Goal: Information Seeking & Learning: Learn about a topic

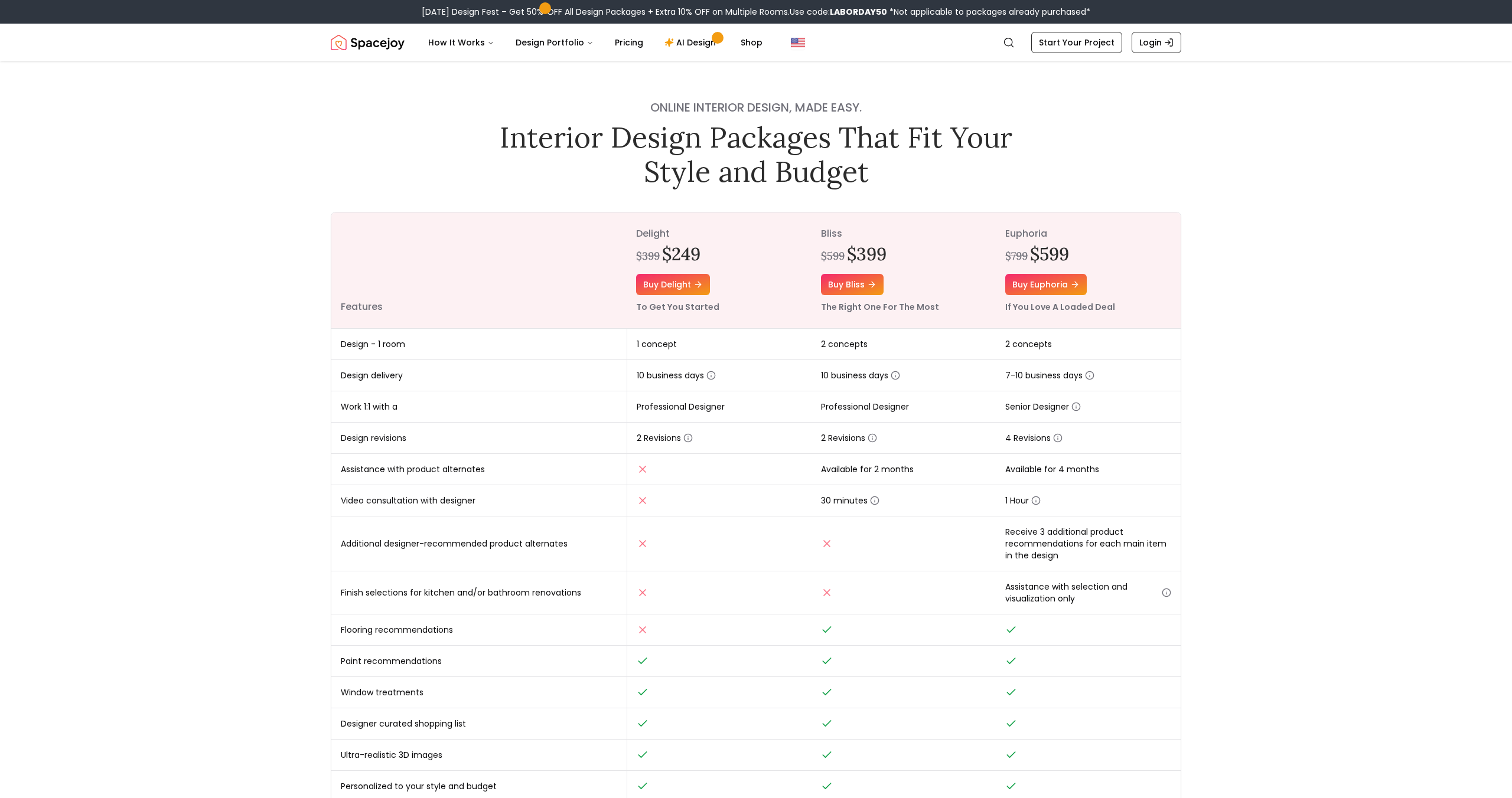
click at [390, 50] on img "Spacejoy" at bounding box center [367, 42] width 74 height 23
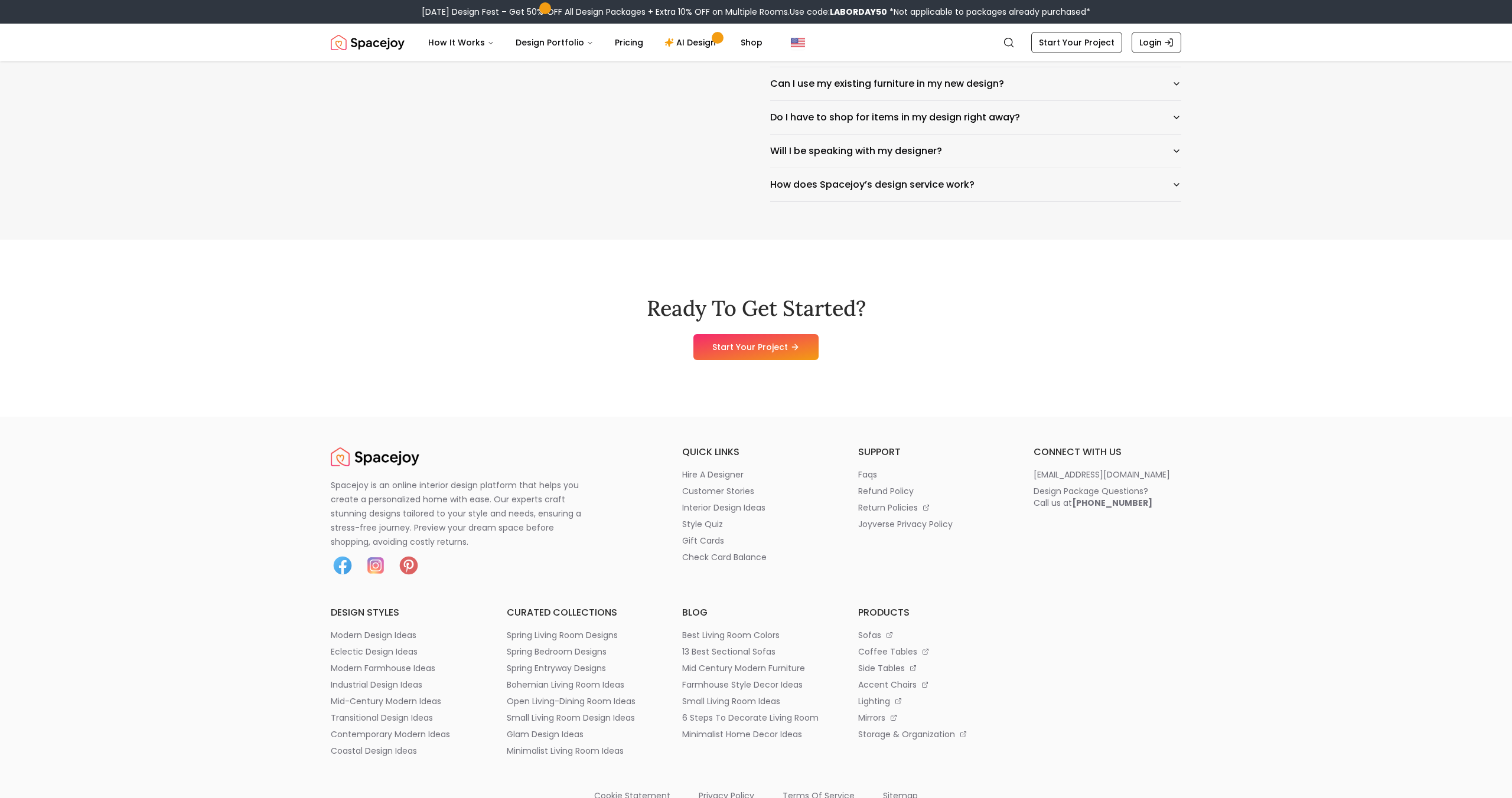
scroll to position [6556, 0]
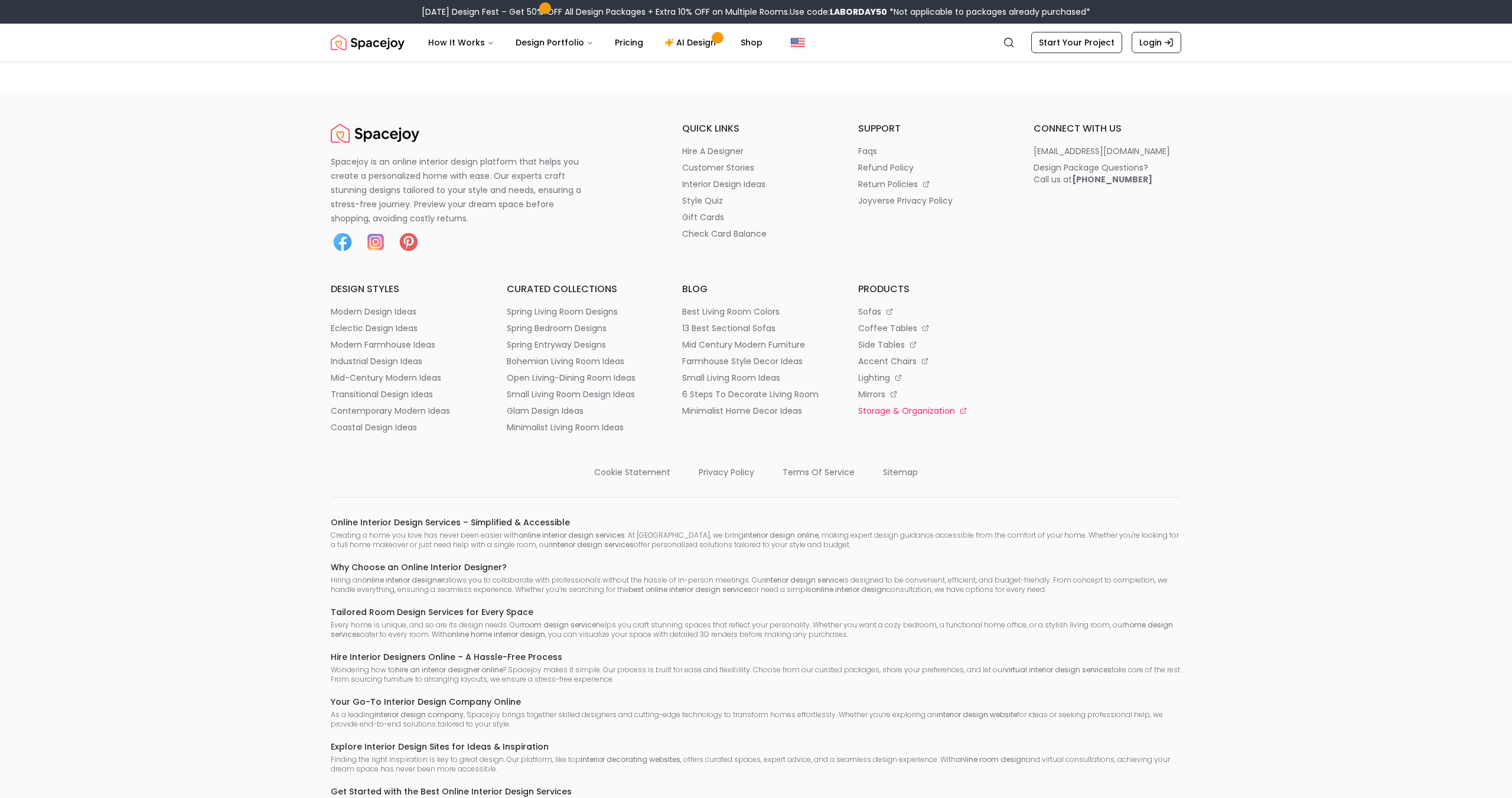
click at [891, 417] on p "storage & organization" at bounding box center [907, 411] width 97 height 12
click at [615, 317] on p "spring living room designs" at bounding box center [563, 312] width 111 height 12
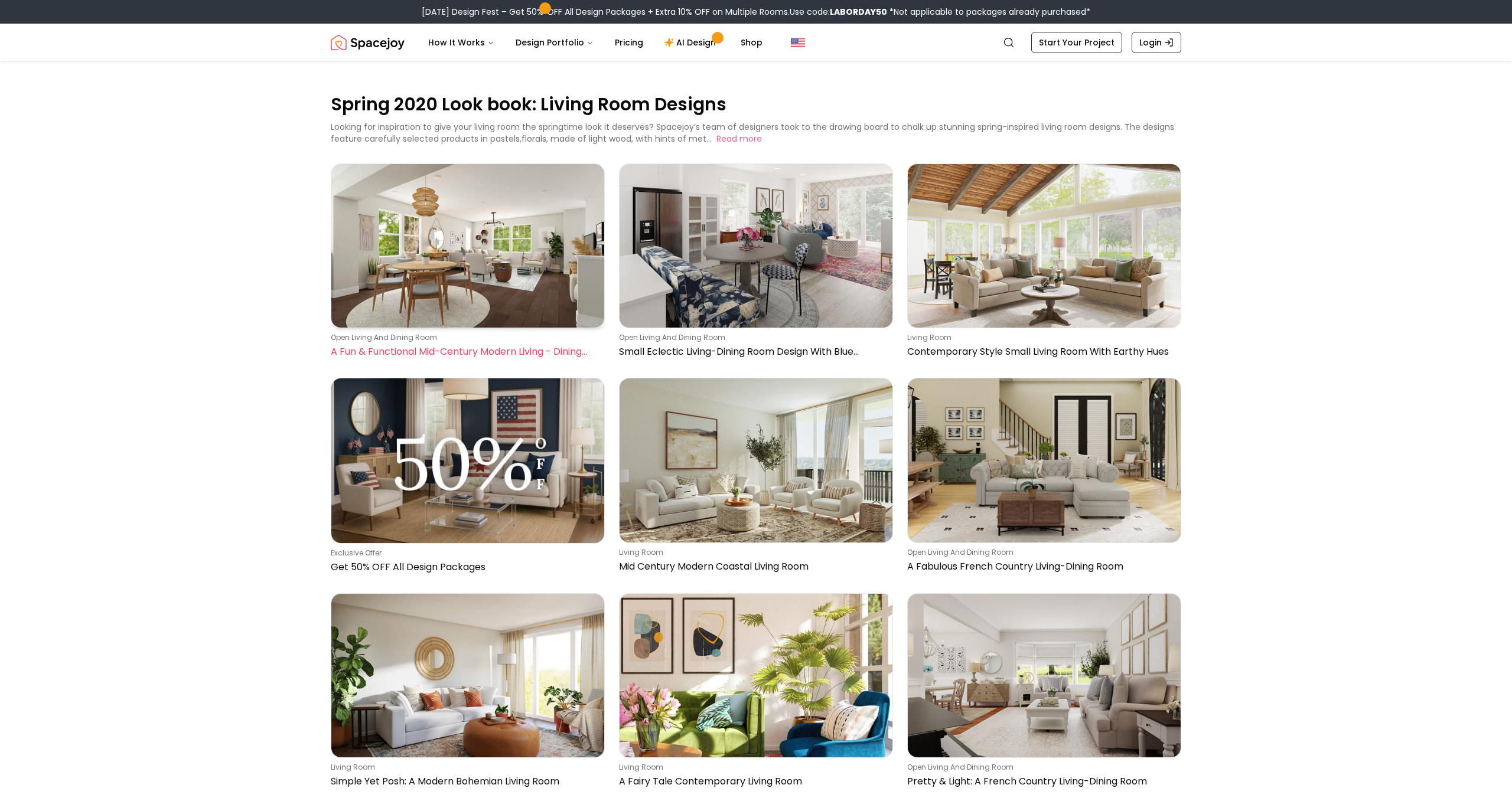
click at [507, 293] on img at bounding box center [467, 246] width 273 height 164
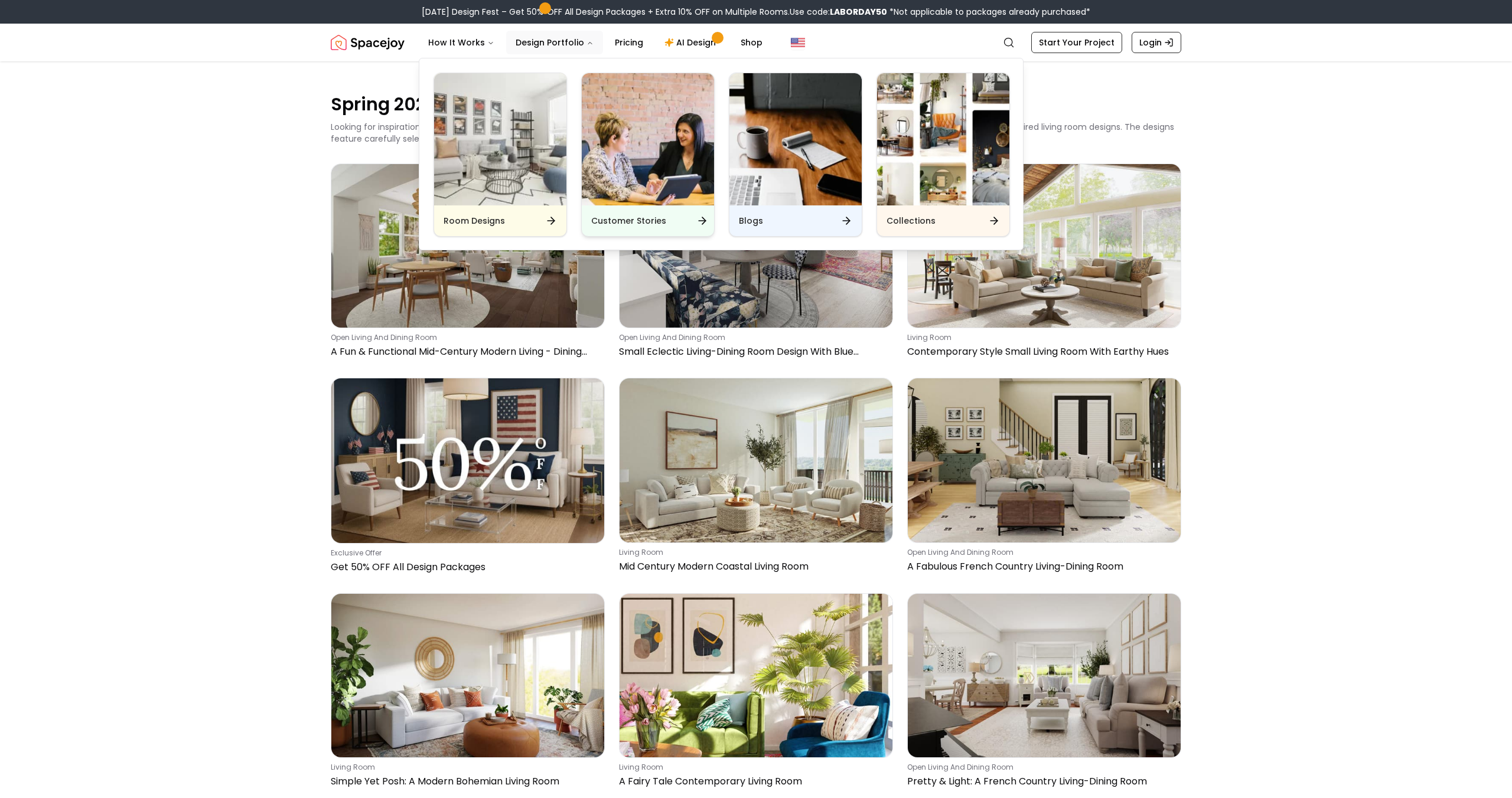
click at [669, 174] on img "Main" at bounding box center [648, 140] width 132 height 132
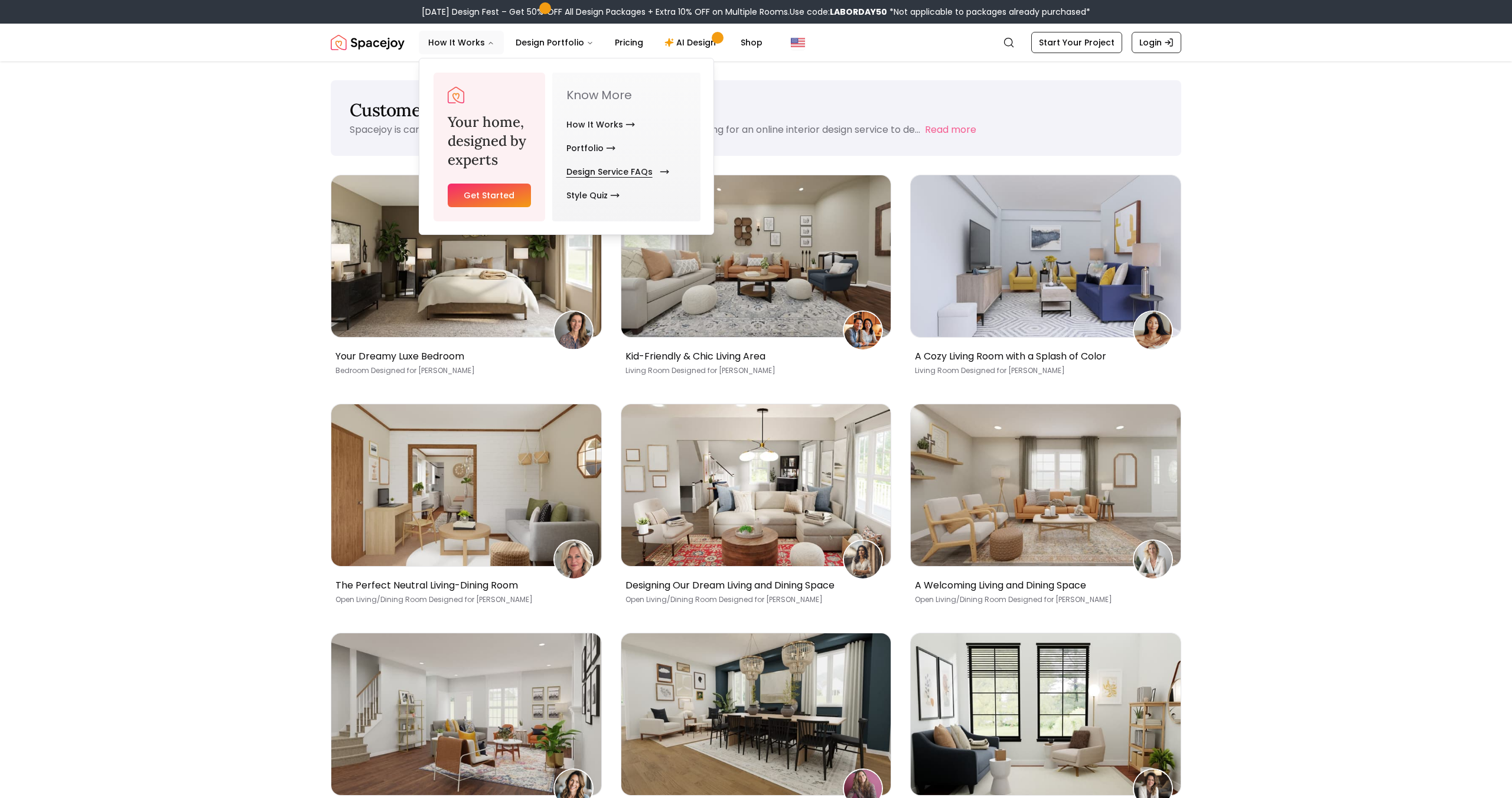
click at [588, 172] on link "Design Service FAQs" at bounding box center [615, 172] width 98 height 23
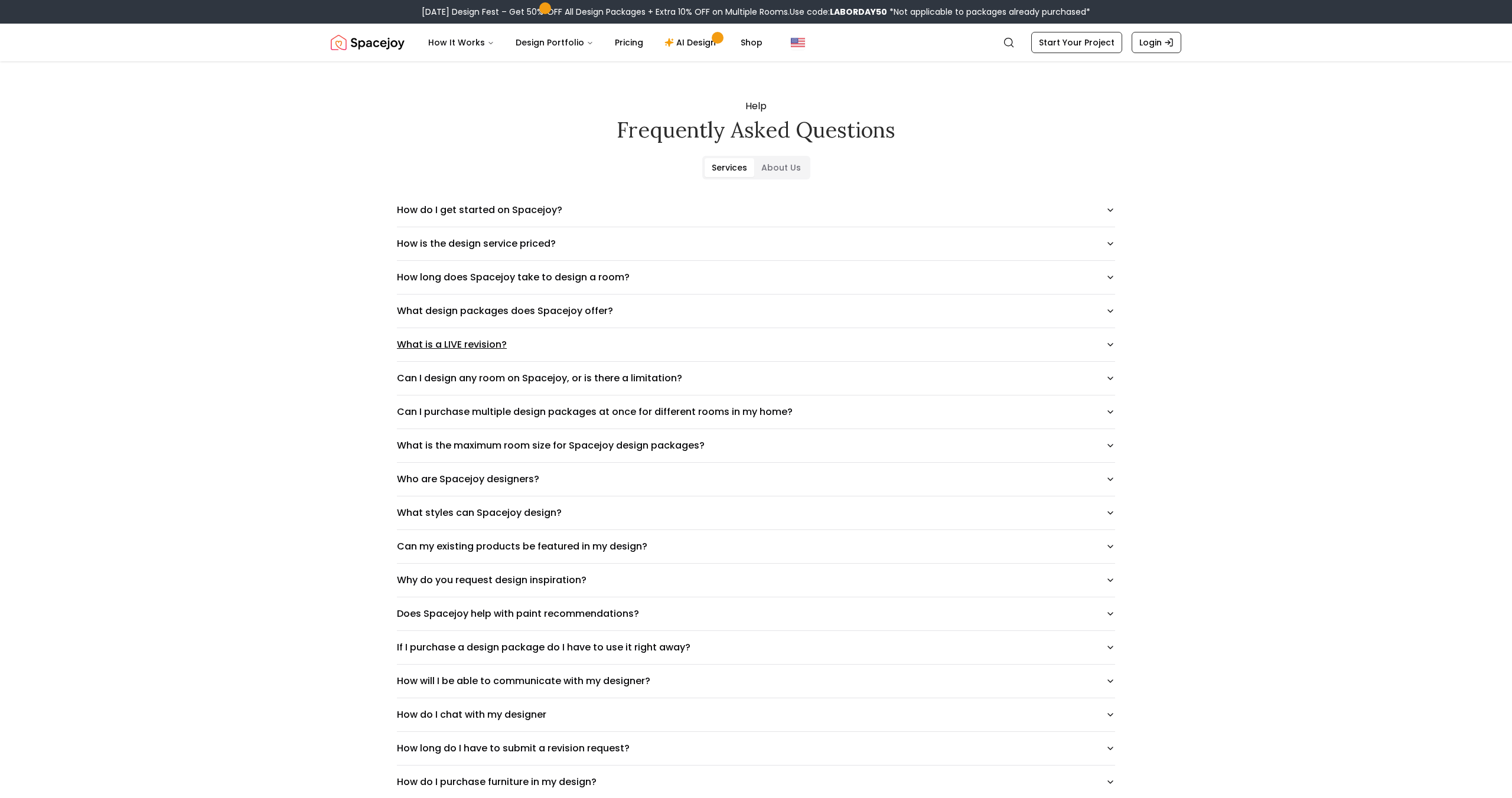
click at [475, 341] on button "What is a LIVE revision?" at bounding box center [756, 345] width 719 height 33
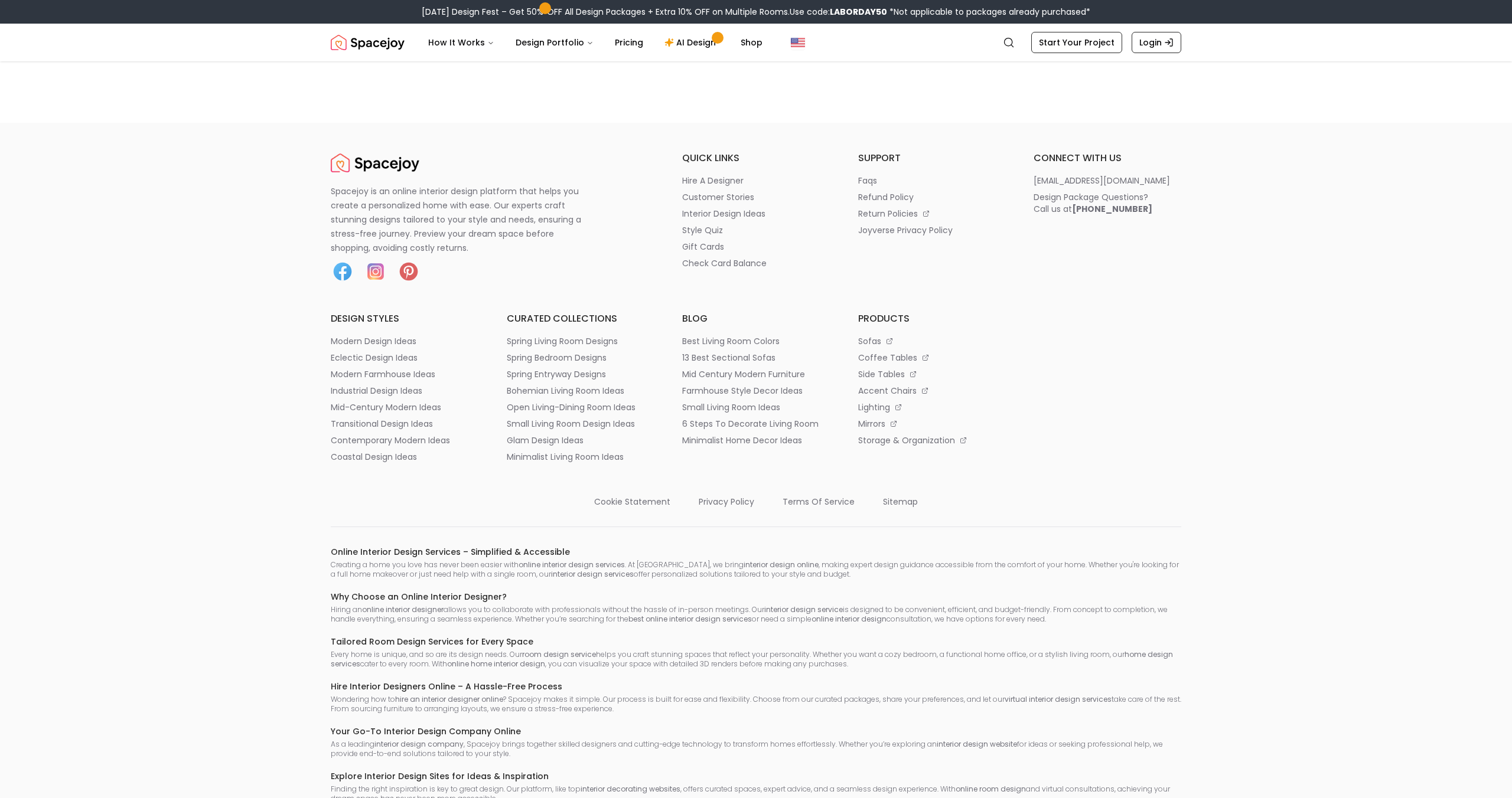
scroll to position [1427, 0]
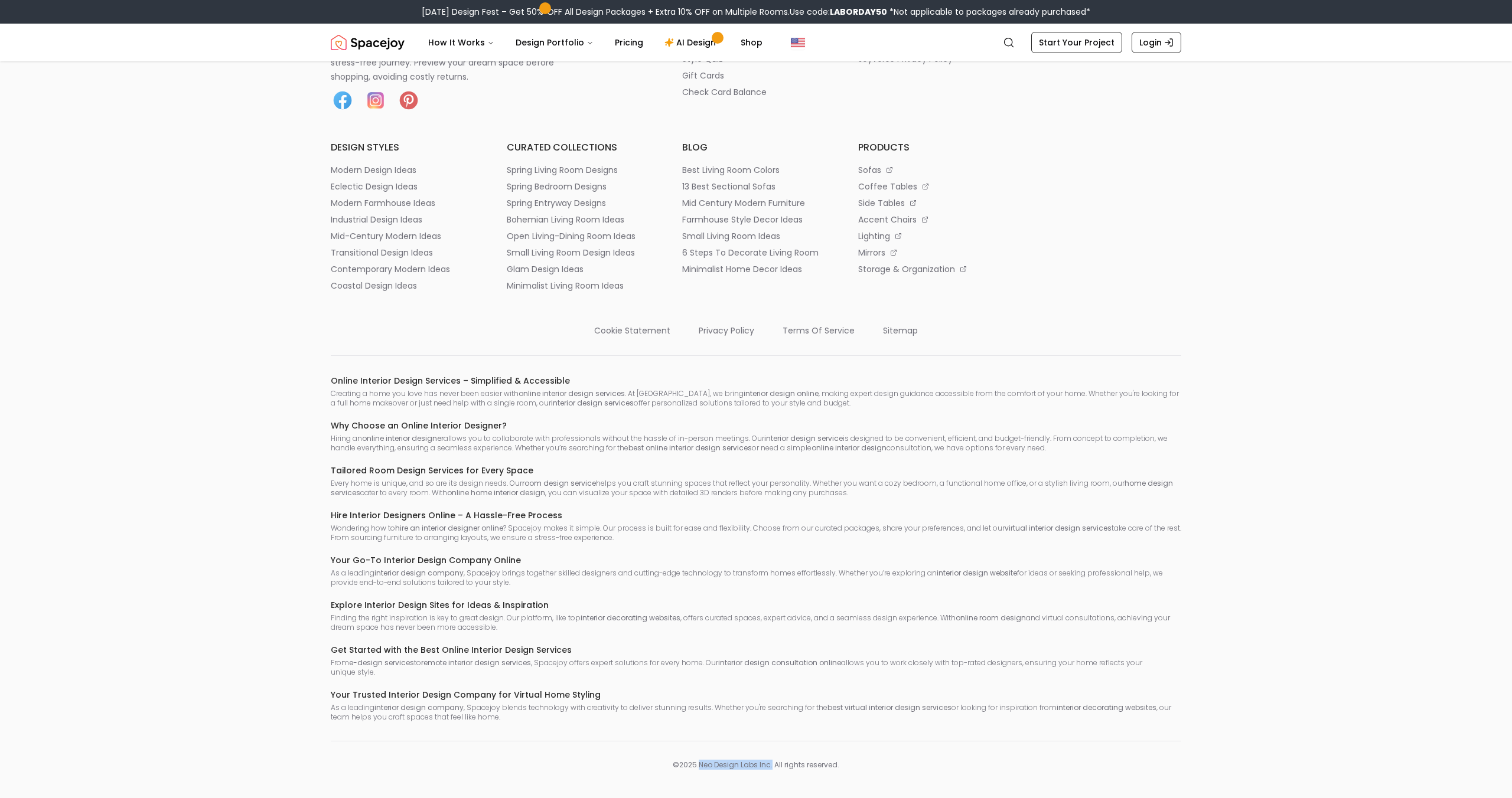
drag, startPoint x: 703, startPoint y: 767, endPoint x: 773, endPoint y: 762, distance: 70.2
click at [773, 762] on p "© 2025 . Neo Design Labs Inc . All rights reserved." at bounding box center [756, 765] width 850 height 9
copy p "Neo Design Labs Inc ."
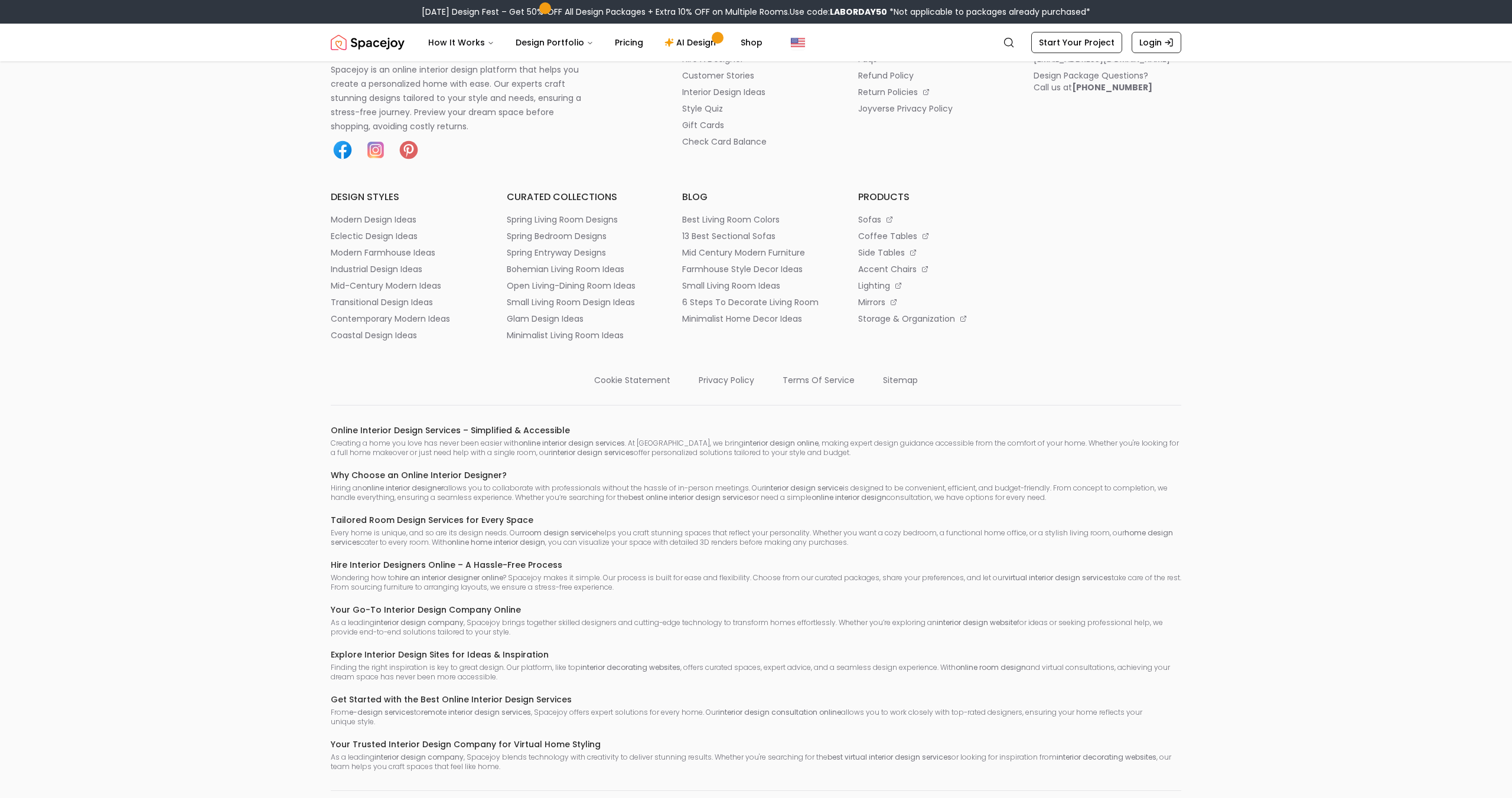
click at [345, 162] on img at bounding box center [342, 149] width 24 height 23
click at [379, 162] on img at bounding box center [375, 149] width 24 height 23
click at [405, 162] on img at bounding box center [408, 149] width 24 height 23
click at [869, 226] on p "sofas" at bounding box center [870, 219] width 23 height 12
click at [672, 43] on link "AI Design" at bounding box center [692, 42] width 74 height 23
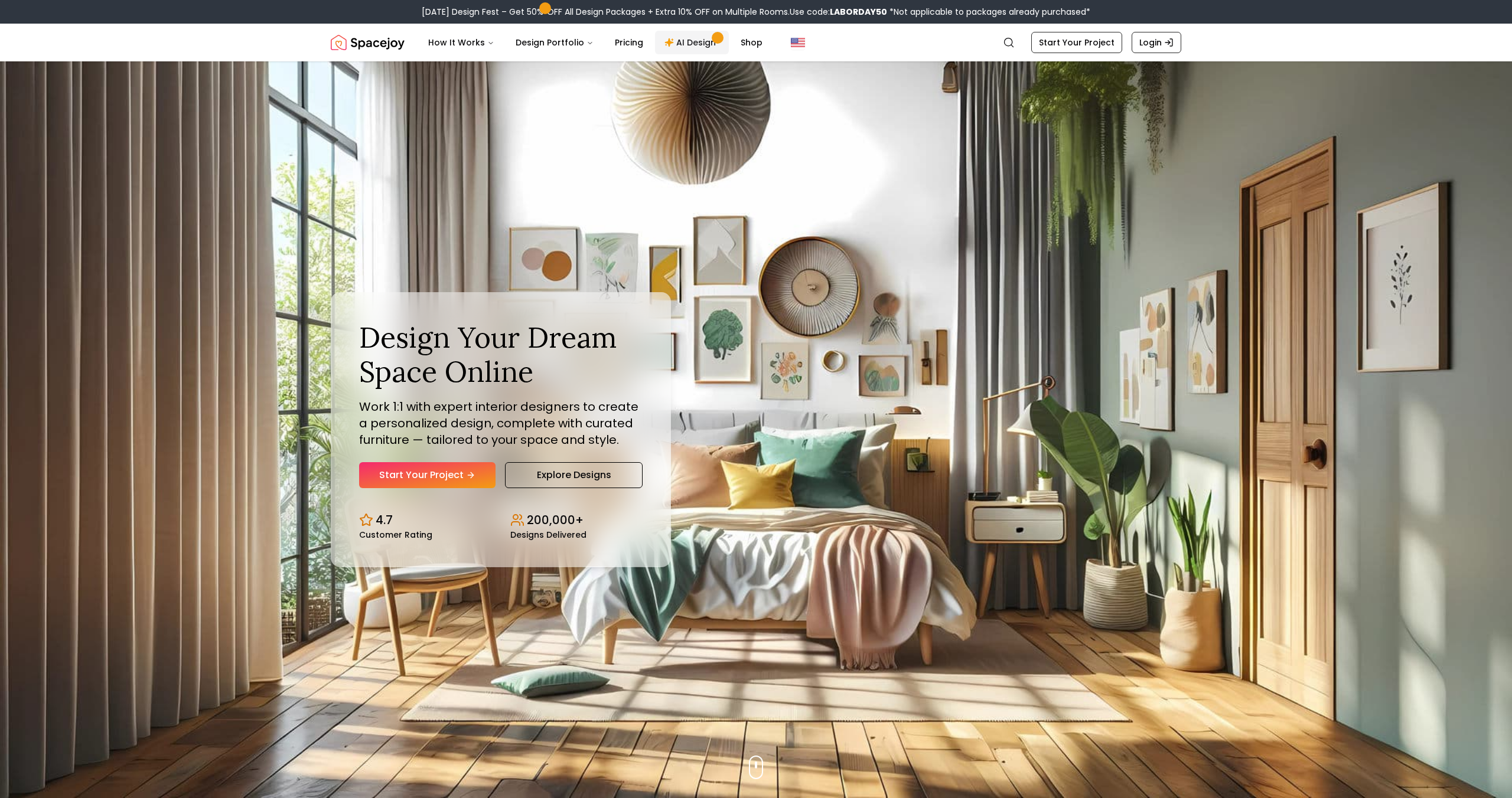
click at [681, 35] on link "AI Design" at bounding box center [692, 42] width 74 height 23
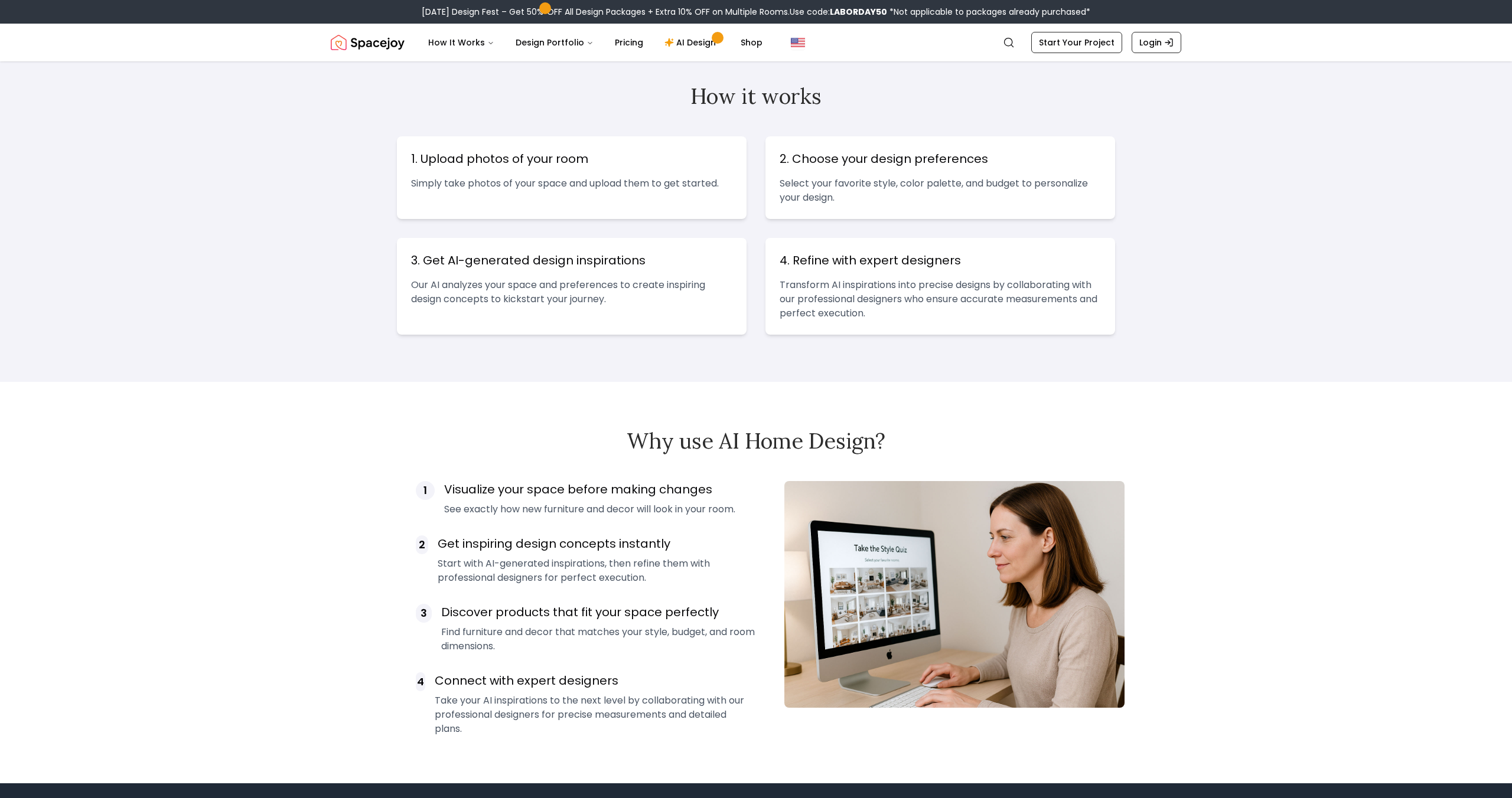
scroll to position [169, 0]
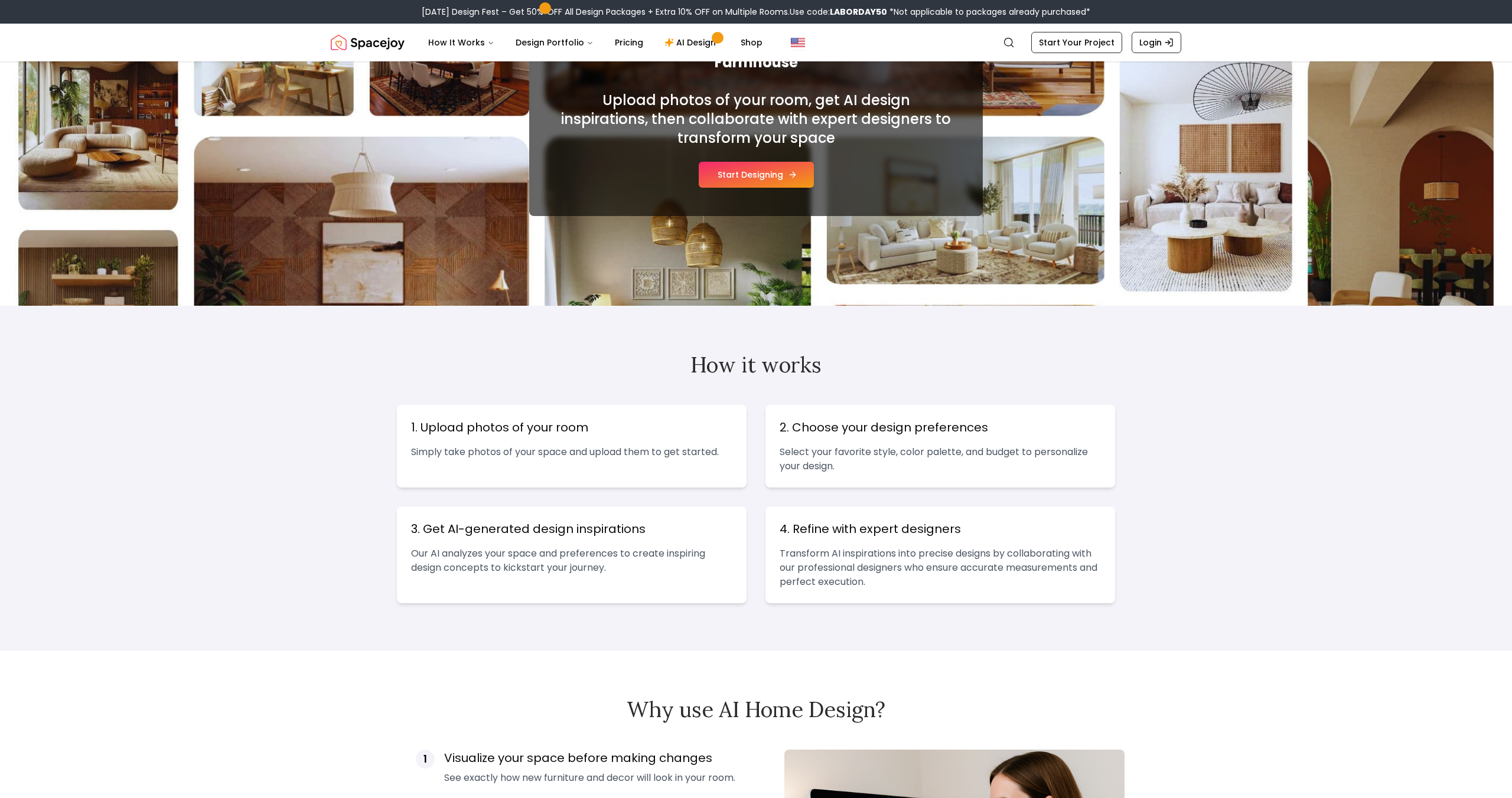
click at [756, 180] on button "Start Designing" at bounding box center [756, 174] width 115 height 26
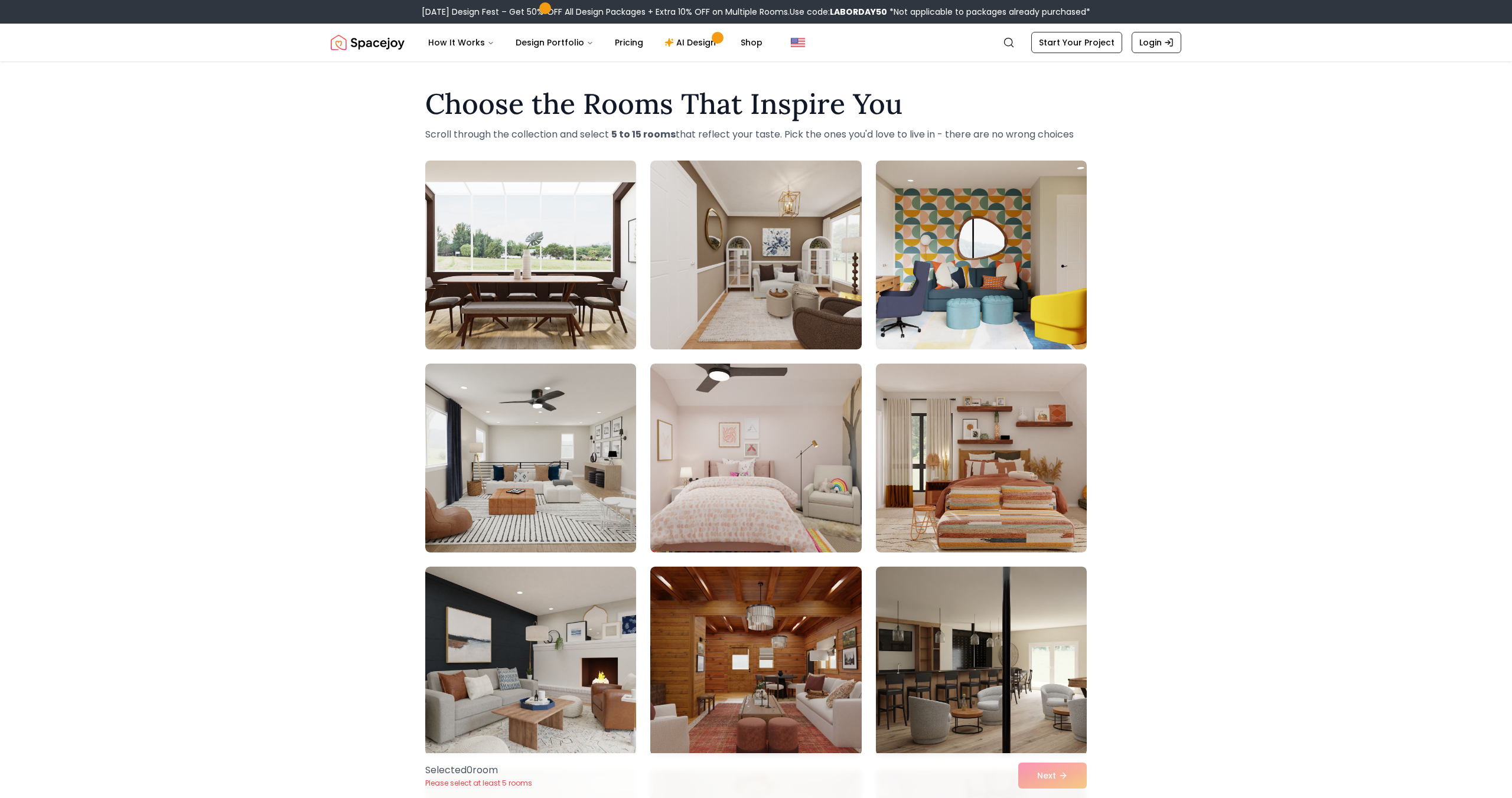
click at [549, 277] on img at bounding box center [531, 255] width 221 height 199
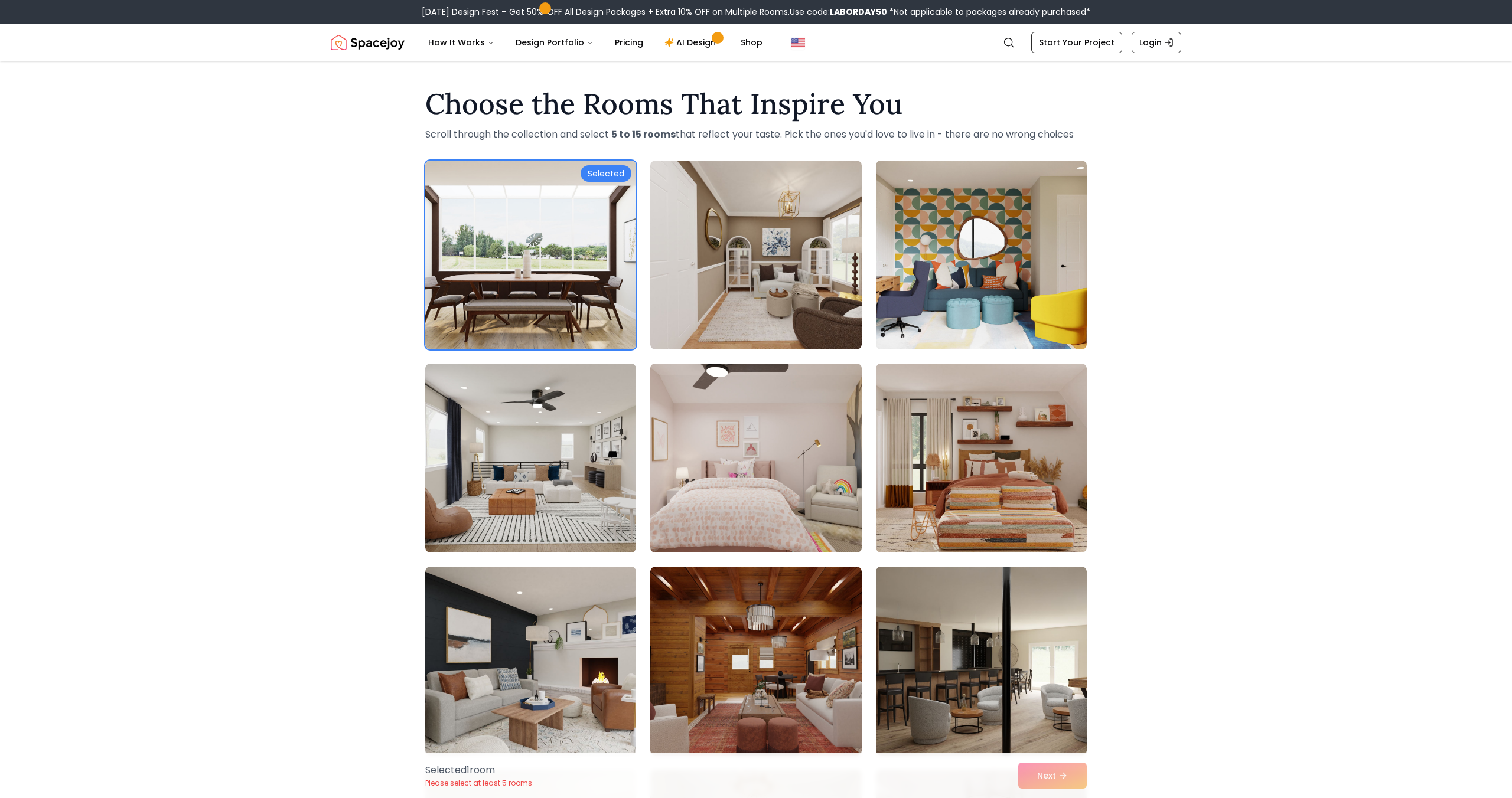
click at [718, 434] on img at bounding box center [756, 458] width 221 height 199
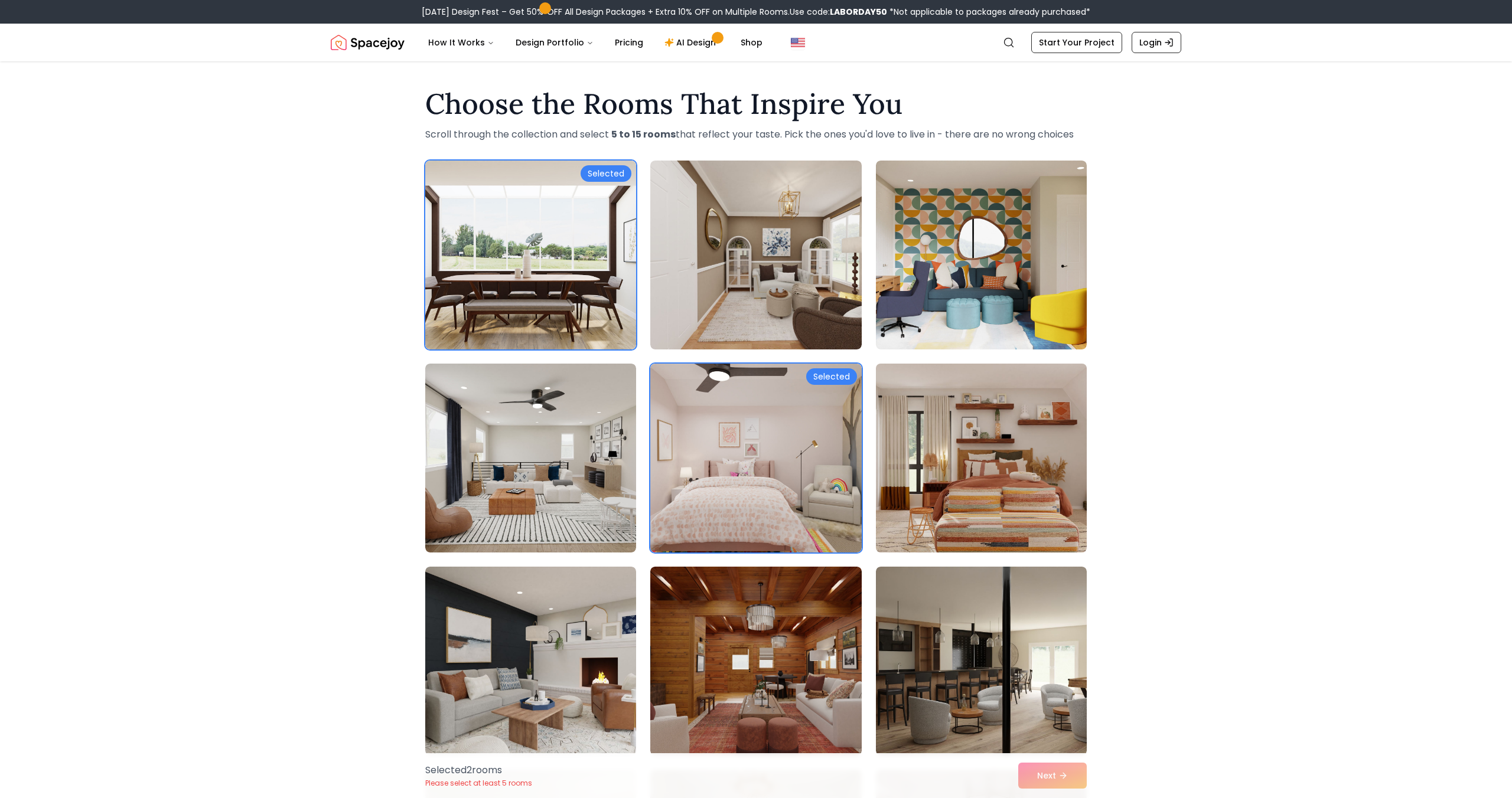
click at [939, 467] on img at bounding box center [981, 458] width 221 height 199
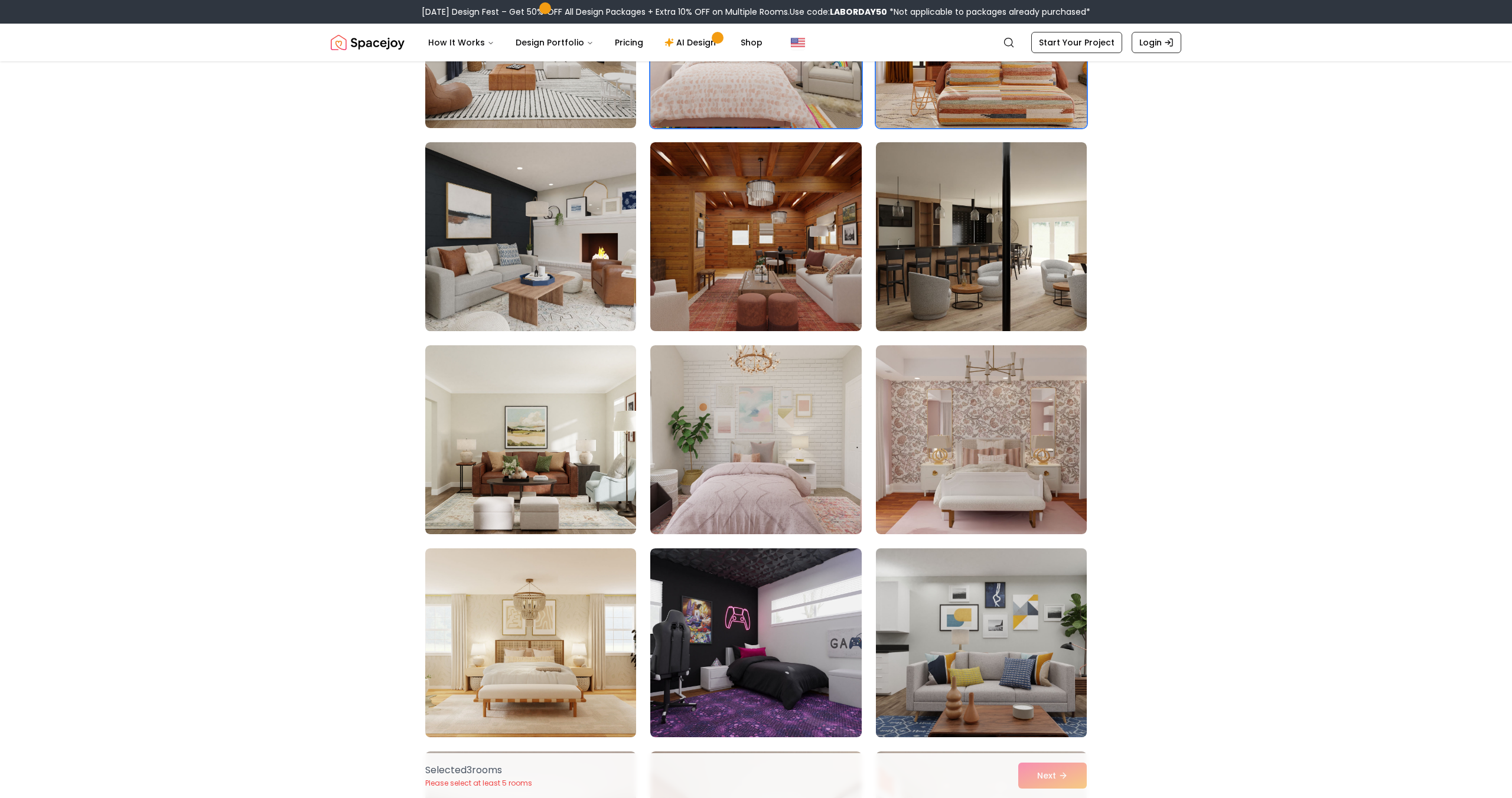
click at [970, 678] on img at bounding box center [981, 643] width 221 height 199
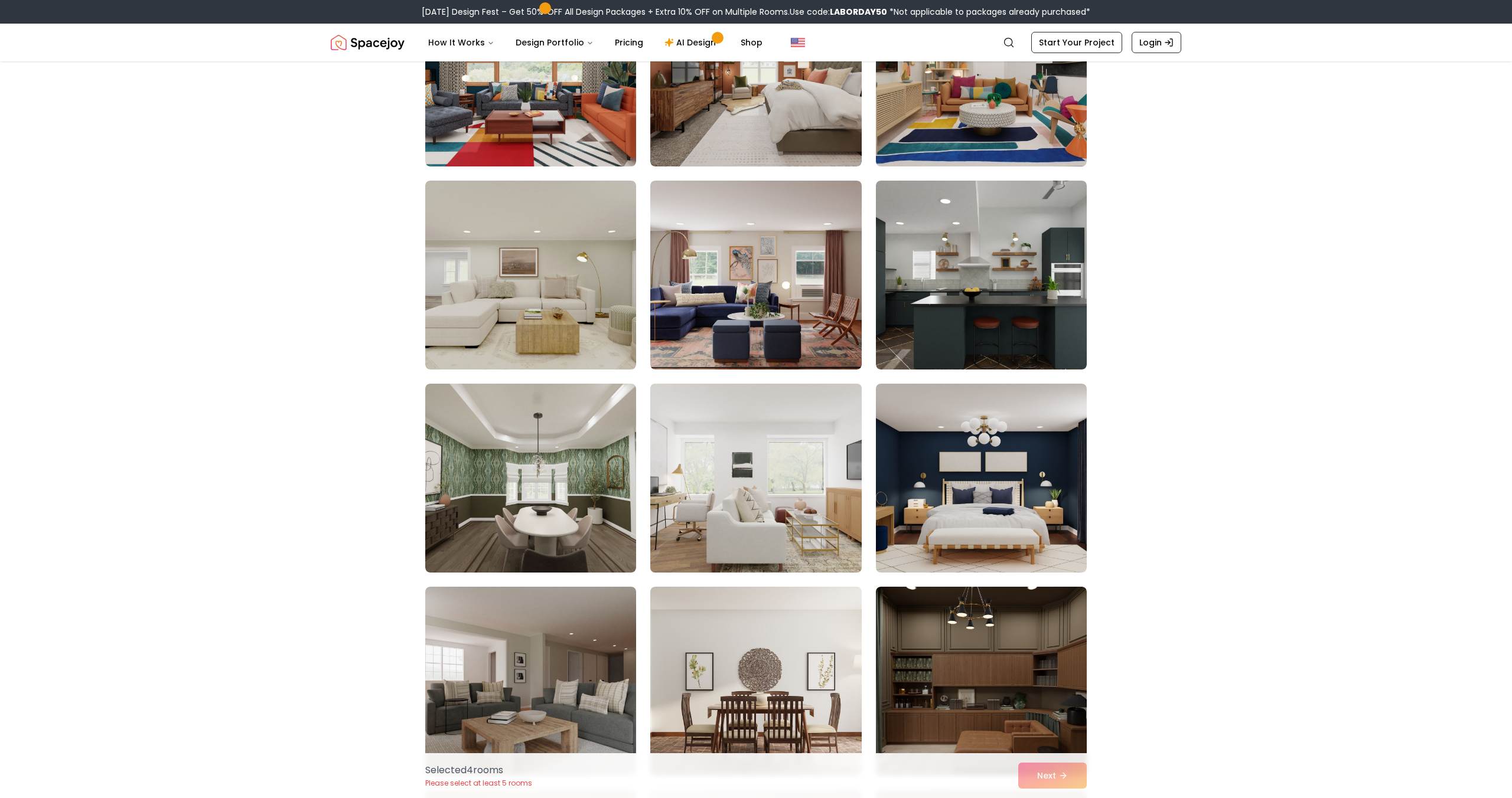
scroll to position [1201, 0]
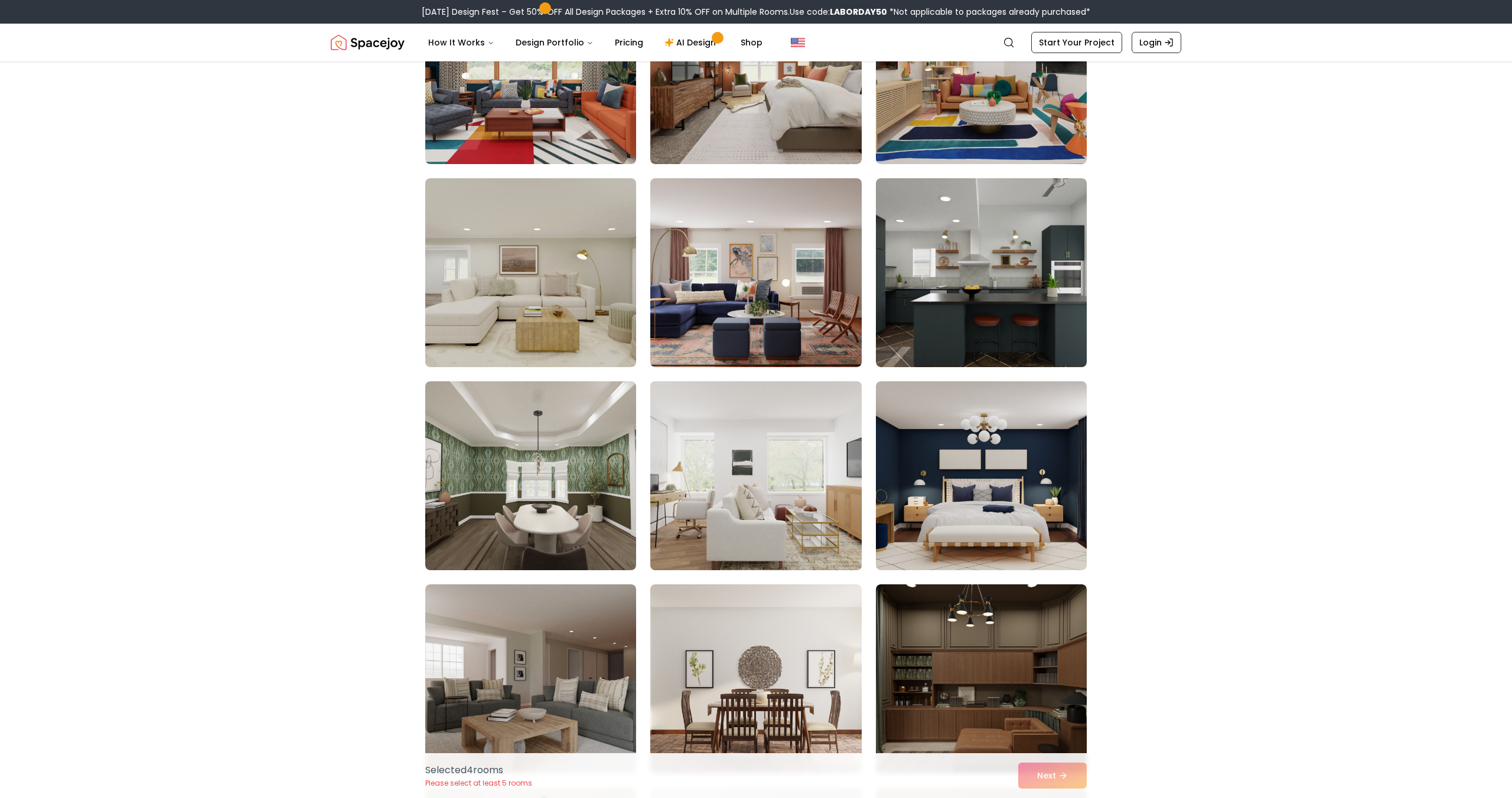
click at [807, 486] on img at bounding box center [756, 476] width 221 height 199
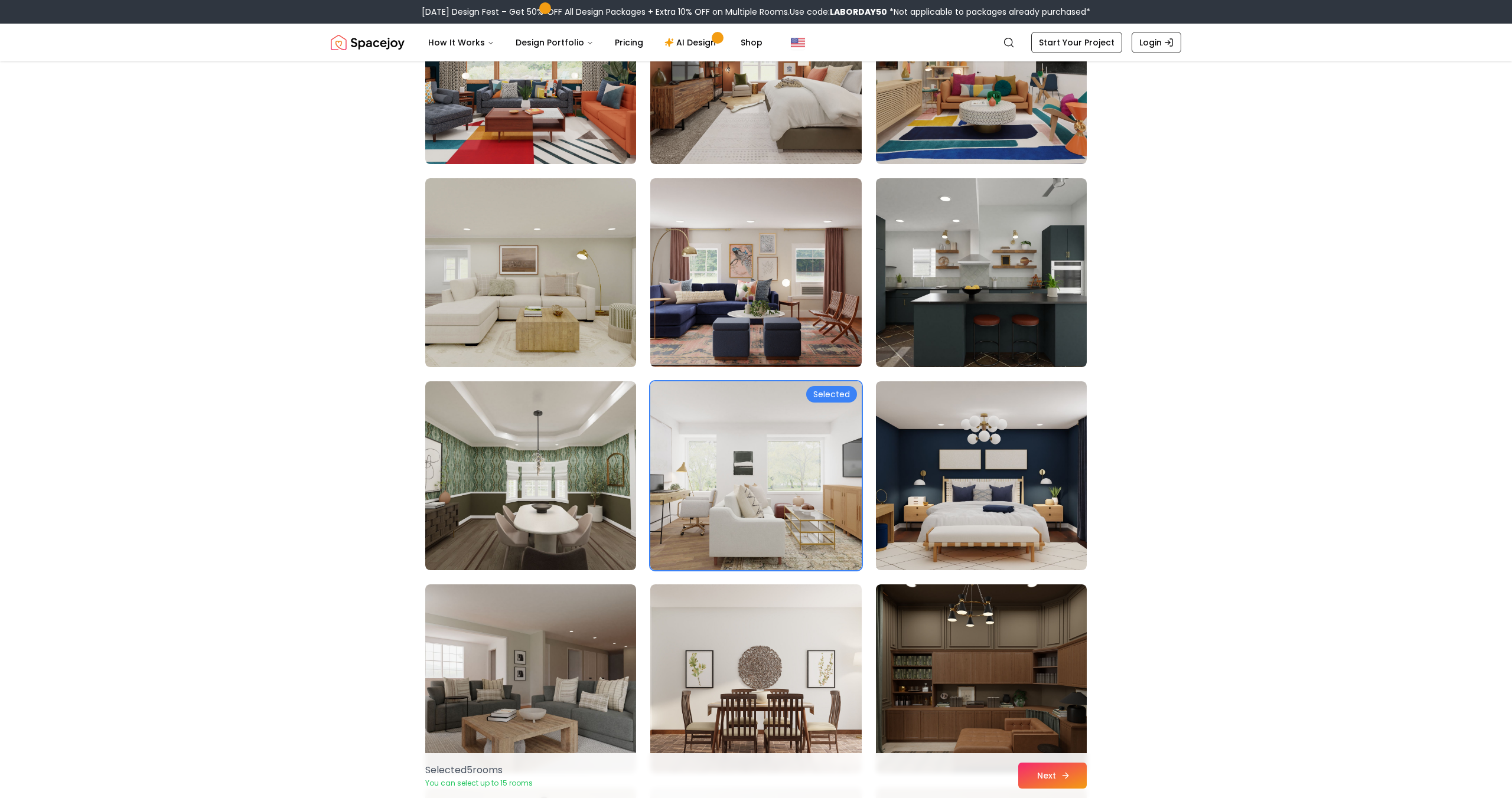
click at [1032, 774] on button "Next" at bounding box center [1053, 776] width 68 height 26
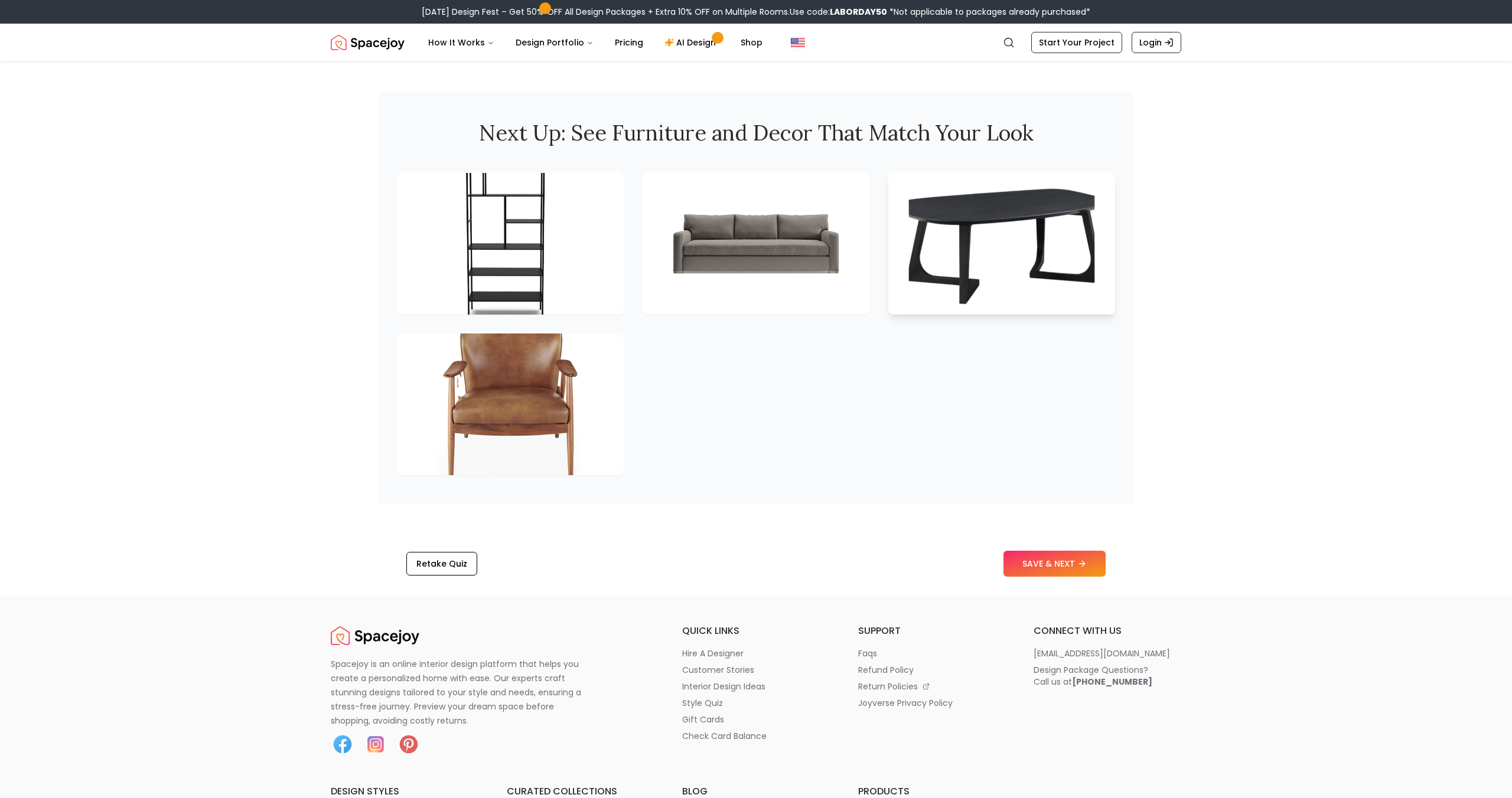
scroll to position [1871, 0]
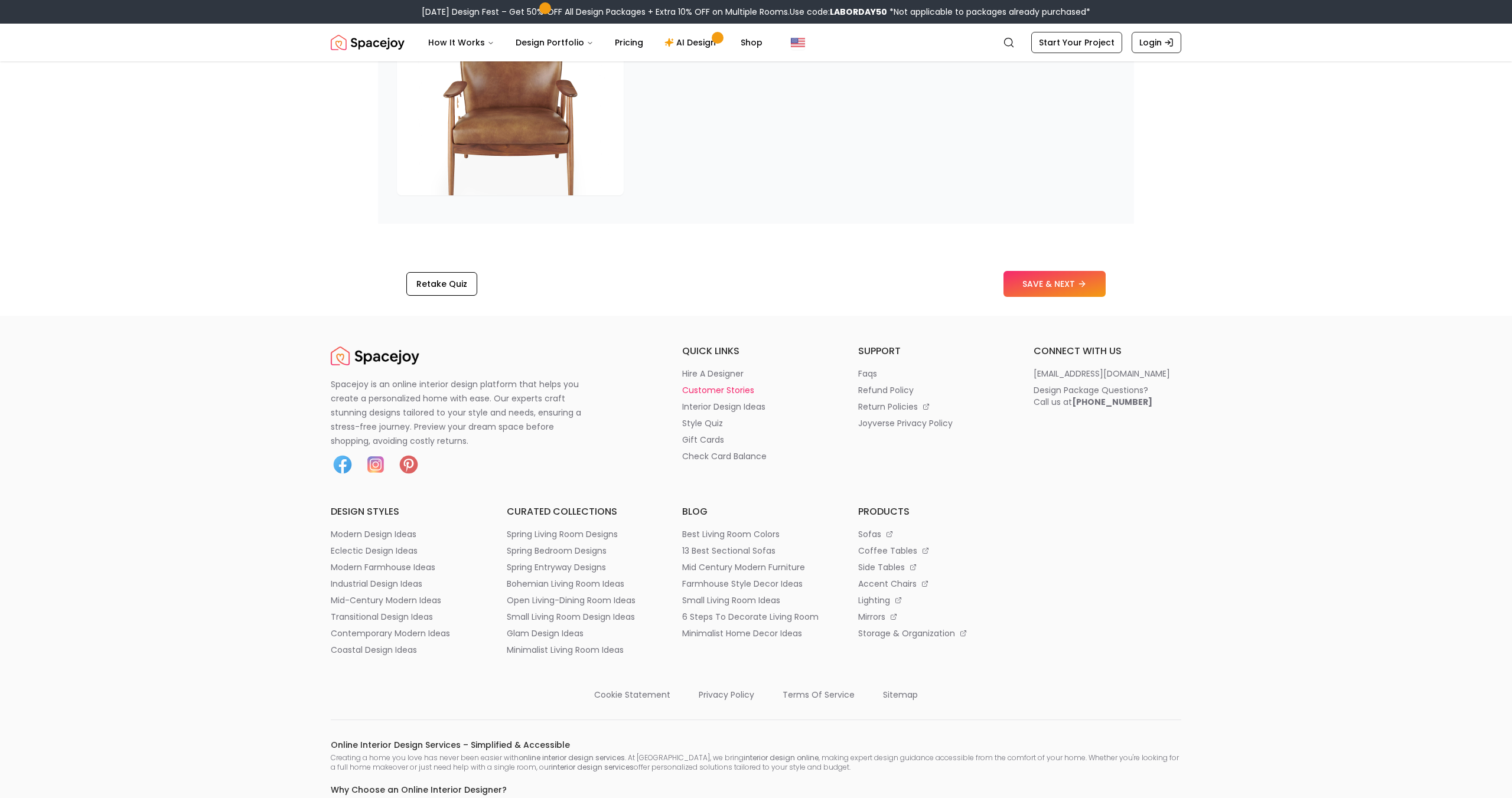
click at [716, 395] on p "customer stories" at bounding box center [718, 390] width 72 height 12
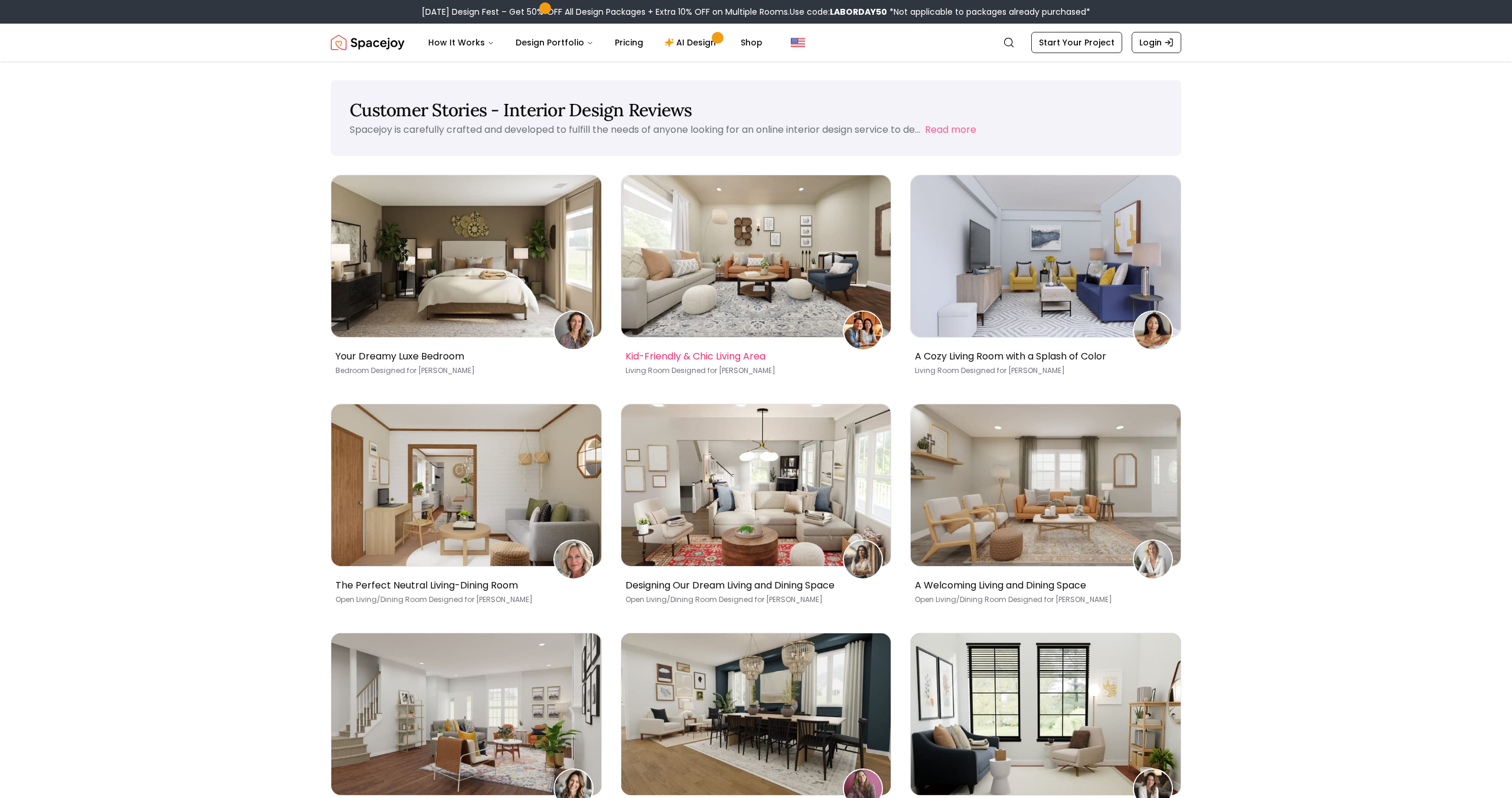
click at [804, 296] on img at bounding box center [756, 256] width 270 height 162
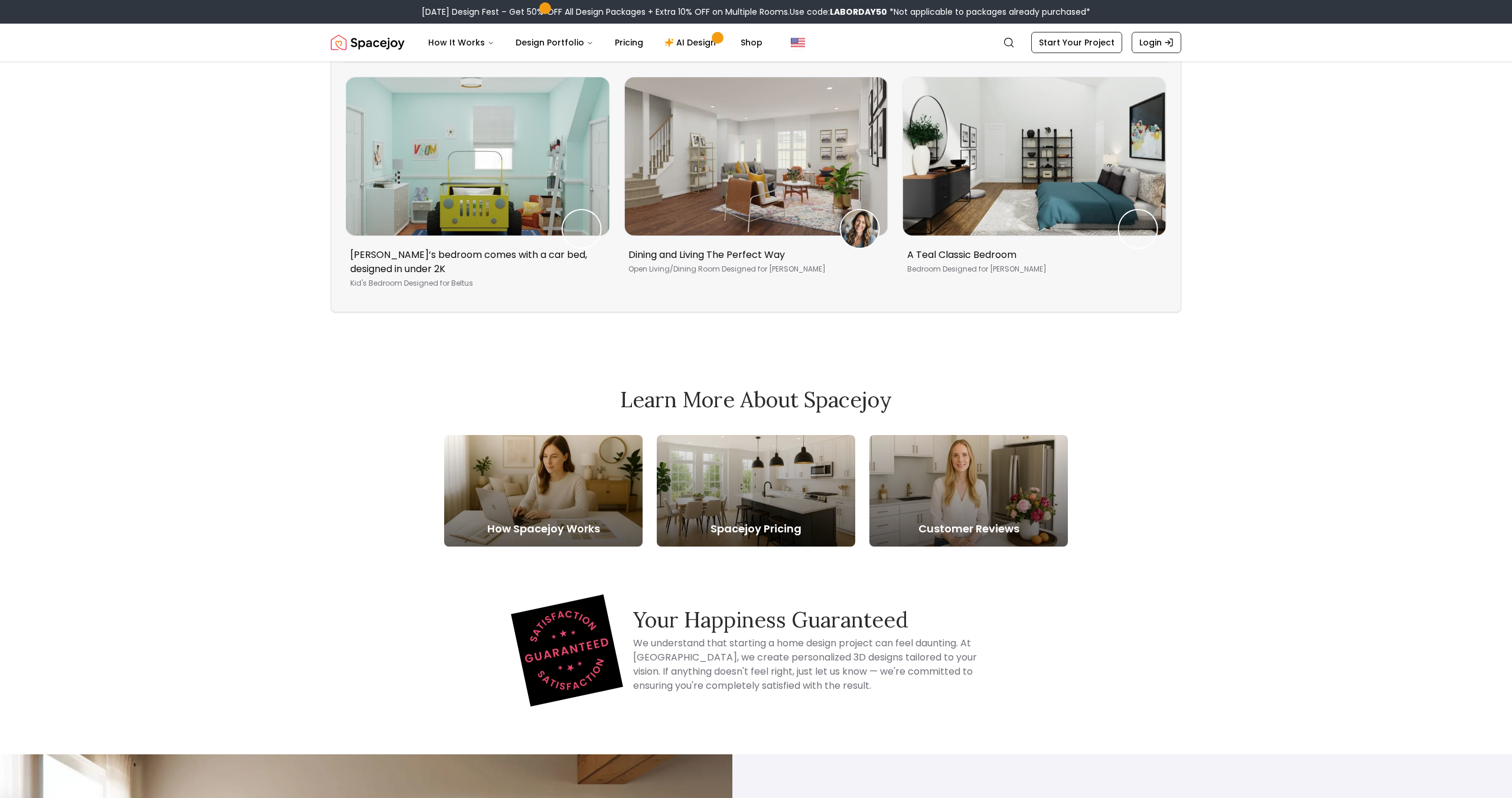
scroll to position [5036, 0]
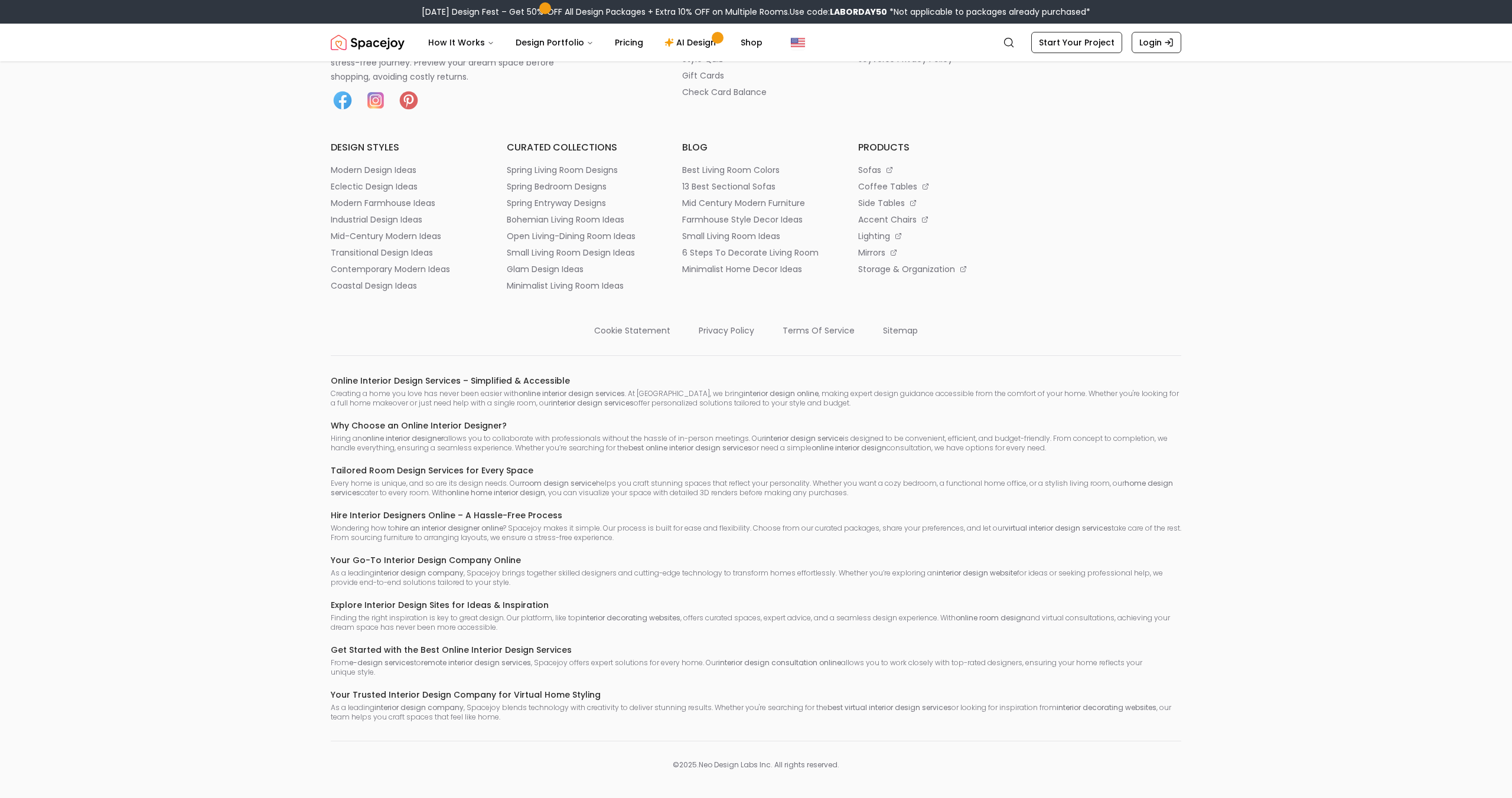
scroll to position [2697, 0]
click at [788, 337] on p "terms of service" at bounding box center [818, 330] width 72 height 12
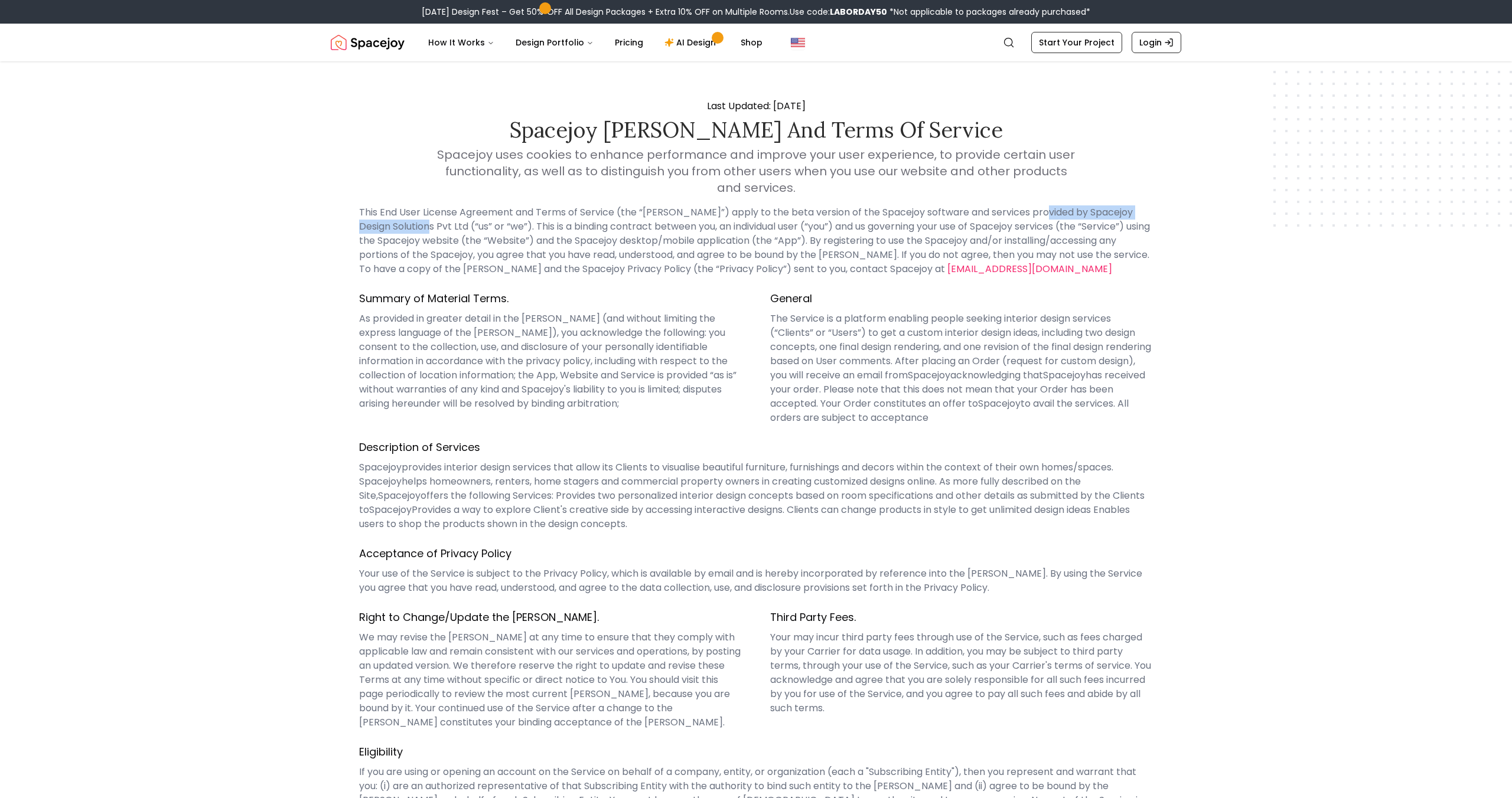
drag, startPoint x: 1037, startPoint y: 213, endPoint x: 433, endPoint y: 226, distance: 604.1
click at [433, 226] on p "This End User License Agreement and Terms of Service (the “[PERSON_NAME]”) appl…" at bounding box center [756, 241] width 794 height 71
copy p "Spacejoy Design Solutions Pvt Ltd"
